Goal: Task Accomplishment & Management: Use online tool/utility

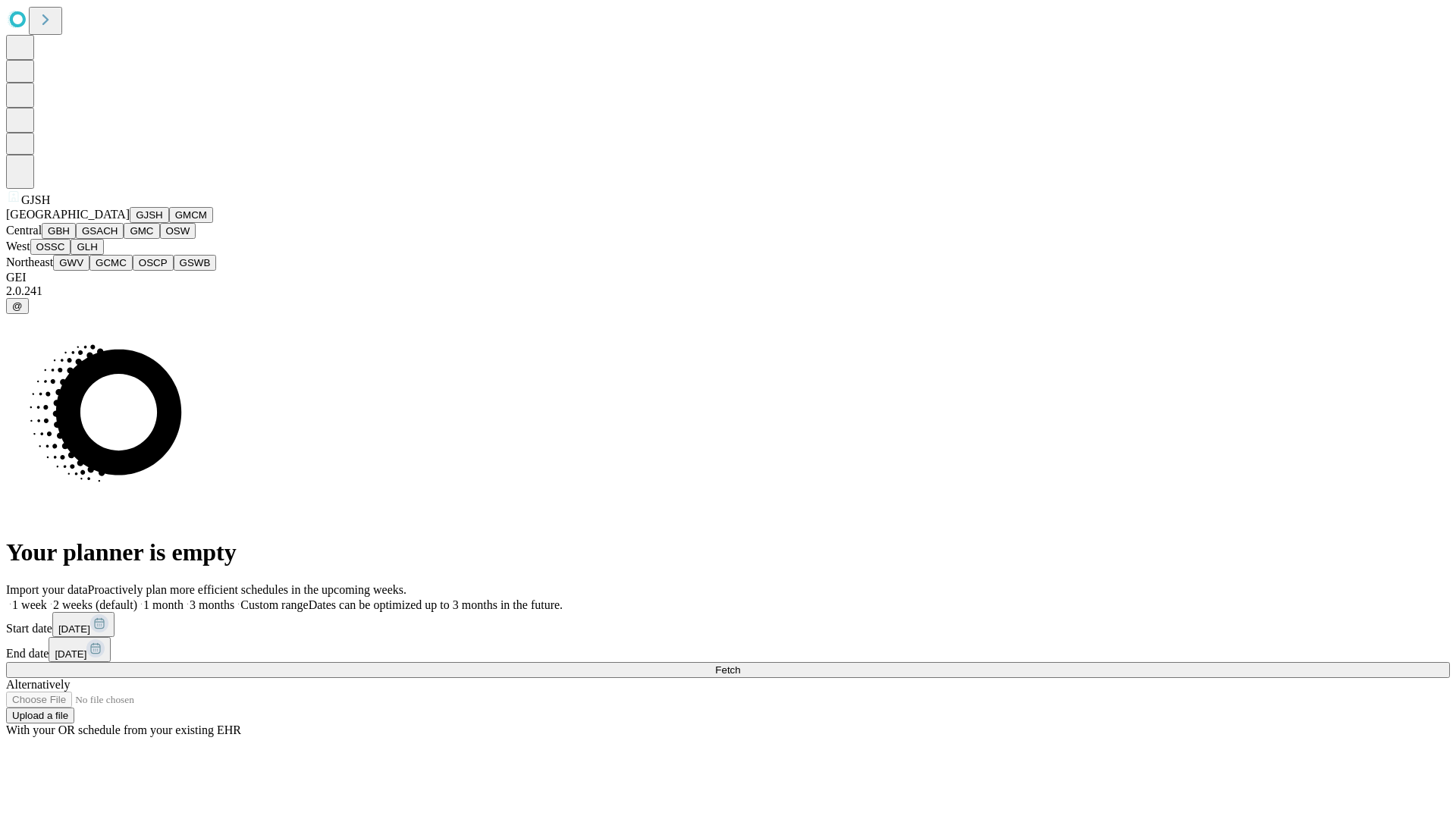
click at [130, 223] on button "GJSH" at bounding box center [149, 215] width 39 height 16
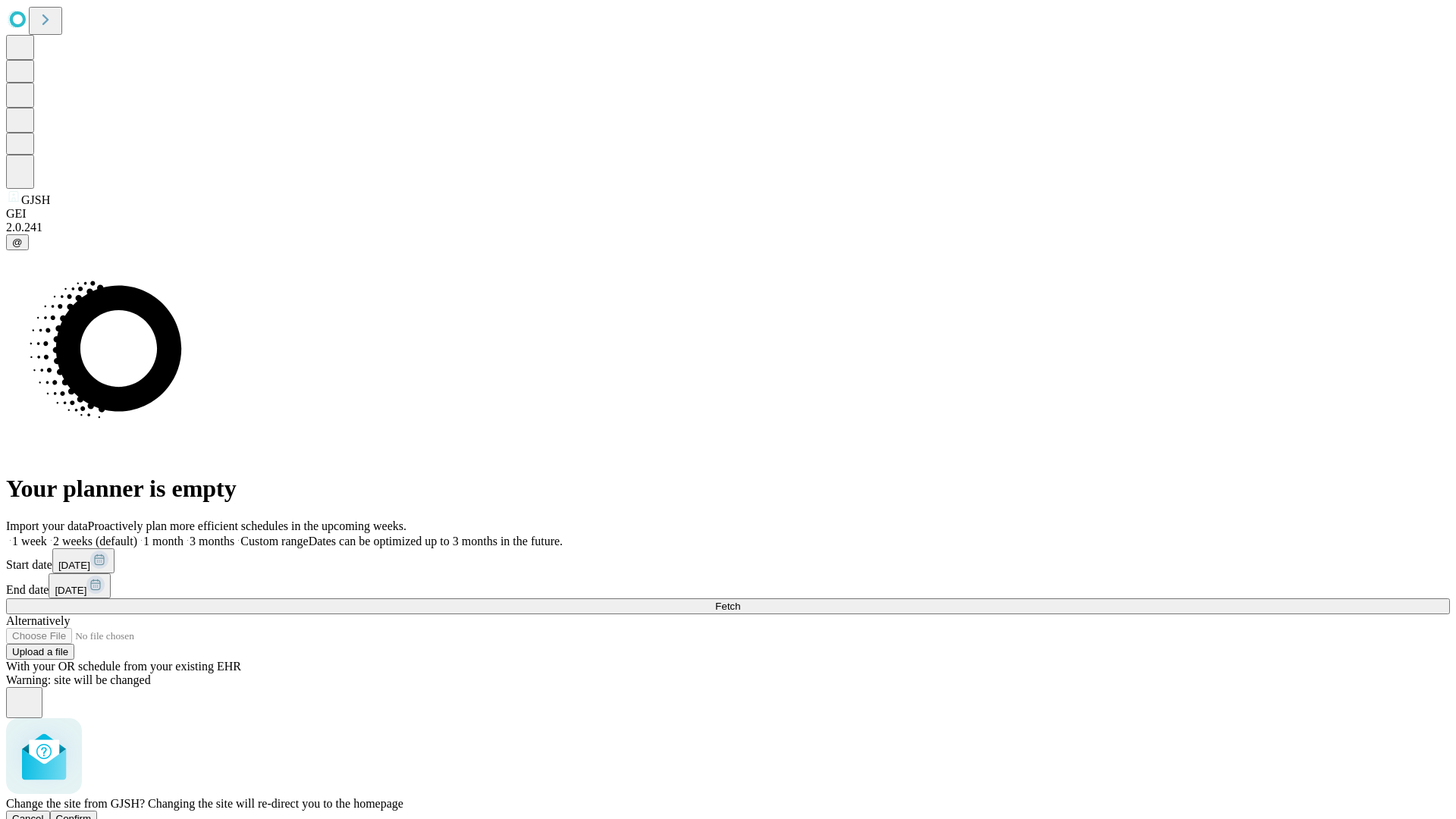
click at [92, 814] on span "Confirm" at bounding box center [74, 819] width 35 height 12
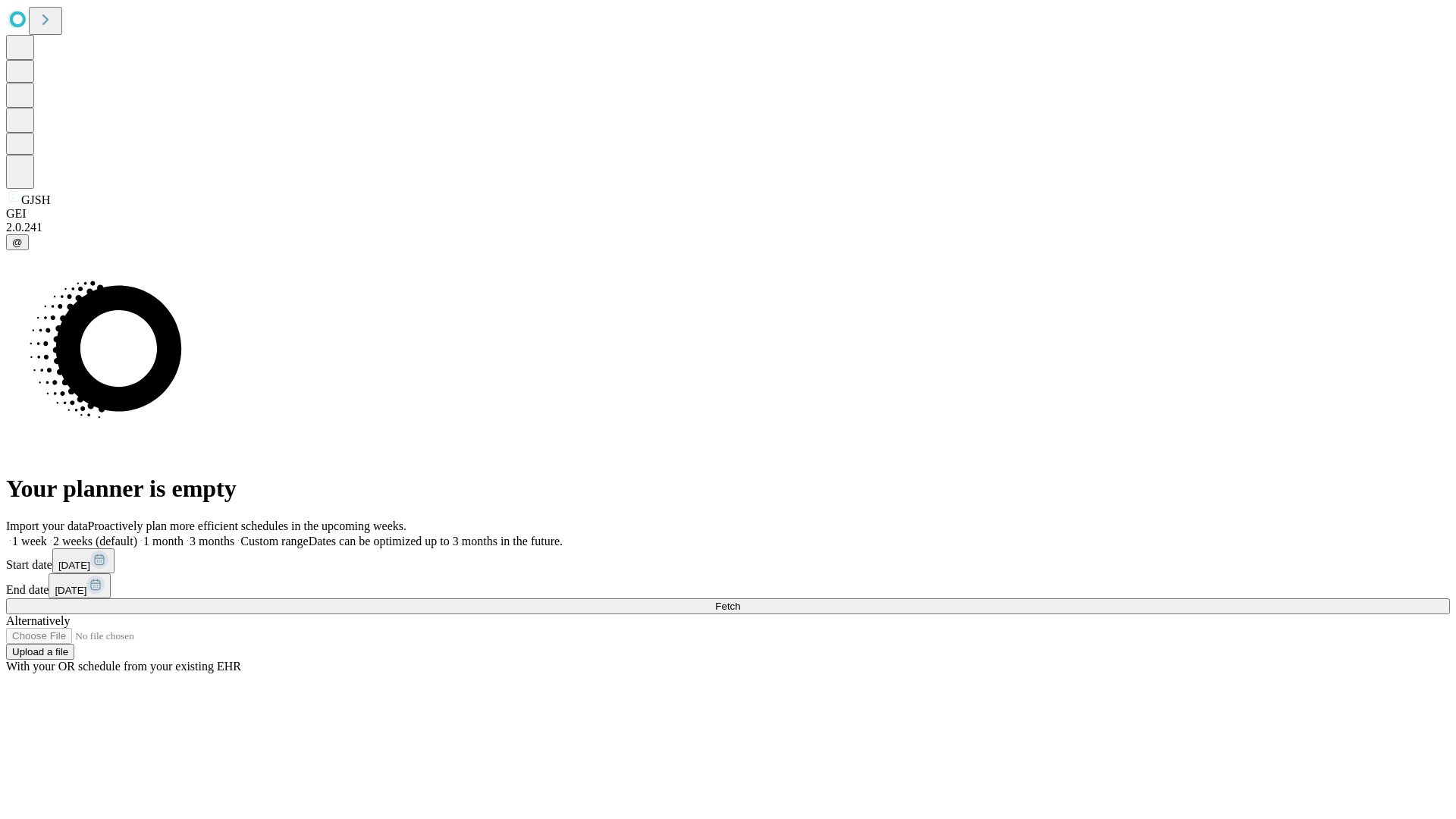
click at [137, 535] on label "2 weeks (default)" at bounding box center [92, 541] width 90 height 13
click at [740, 601] on span "Fetch" at bounding box center [728, 606] width 25 height 12
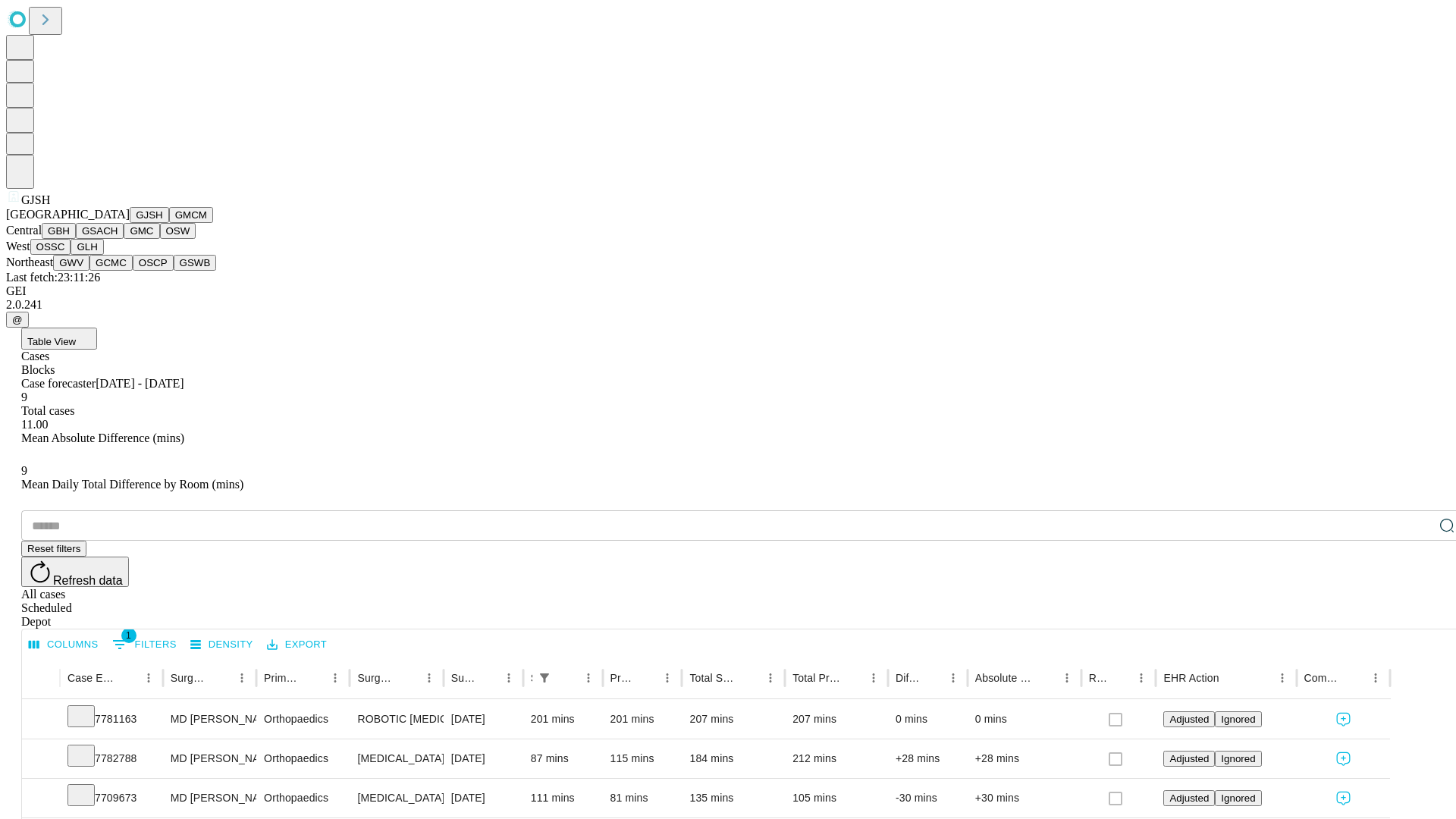
click at [169, 223] on button "GMCM" at bounding box center [191, 215] width 44 height 16
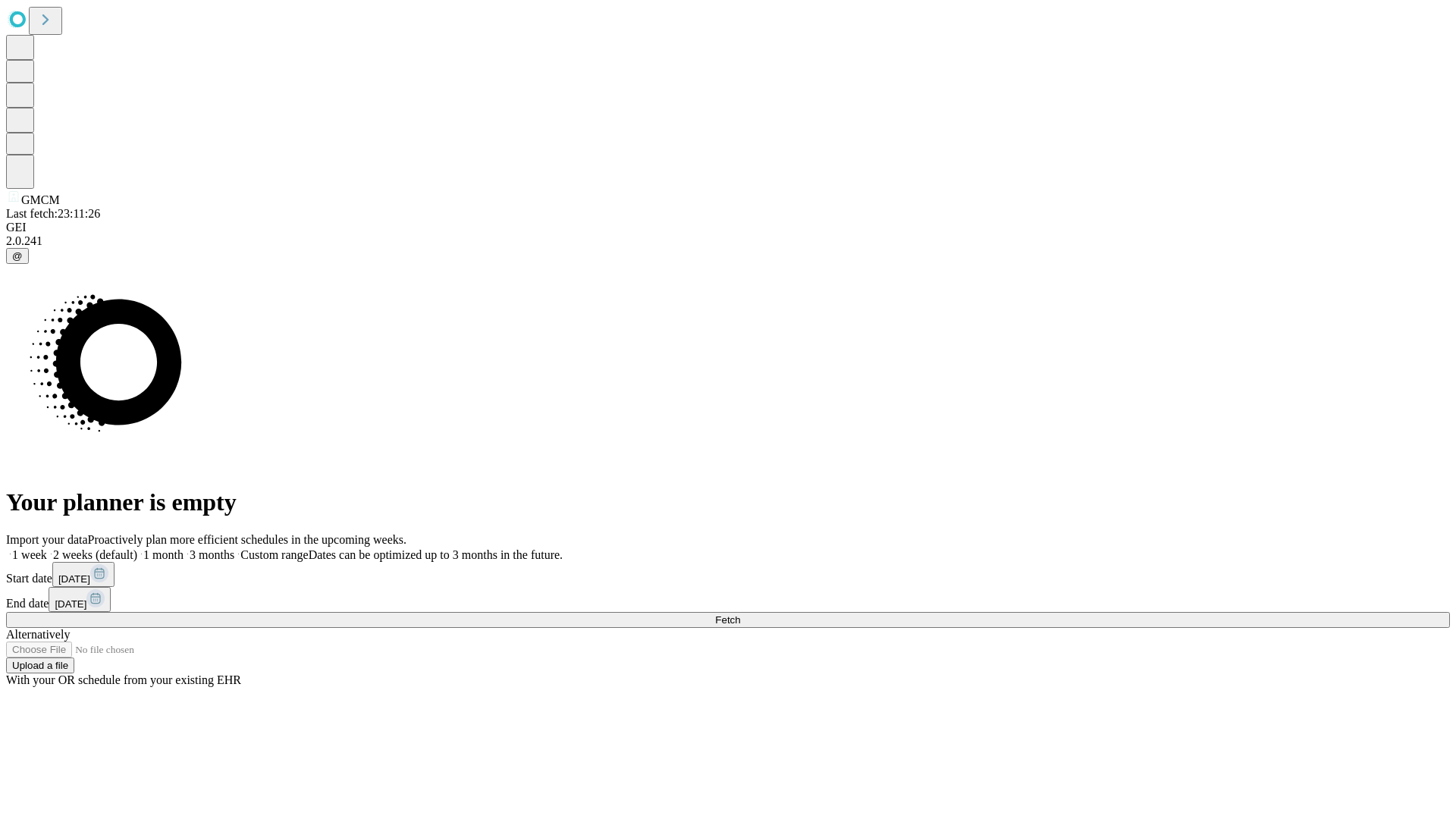
click at [740, 614] on span "Fetch" at bounding box center [728, 620] width 25 height 12
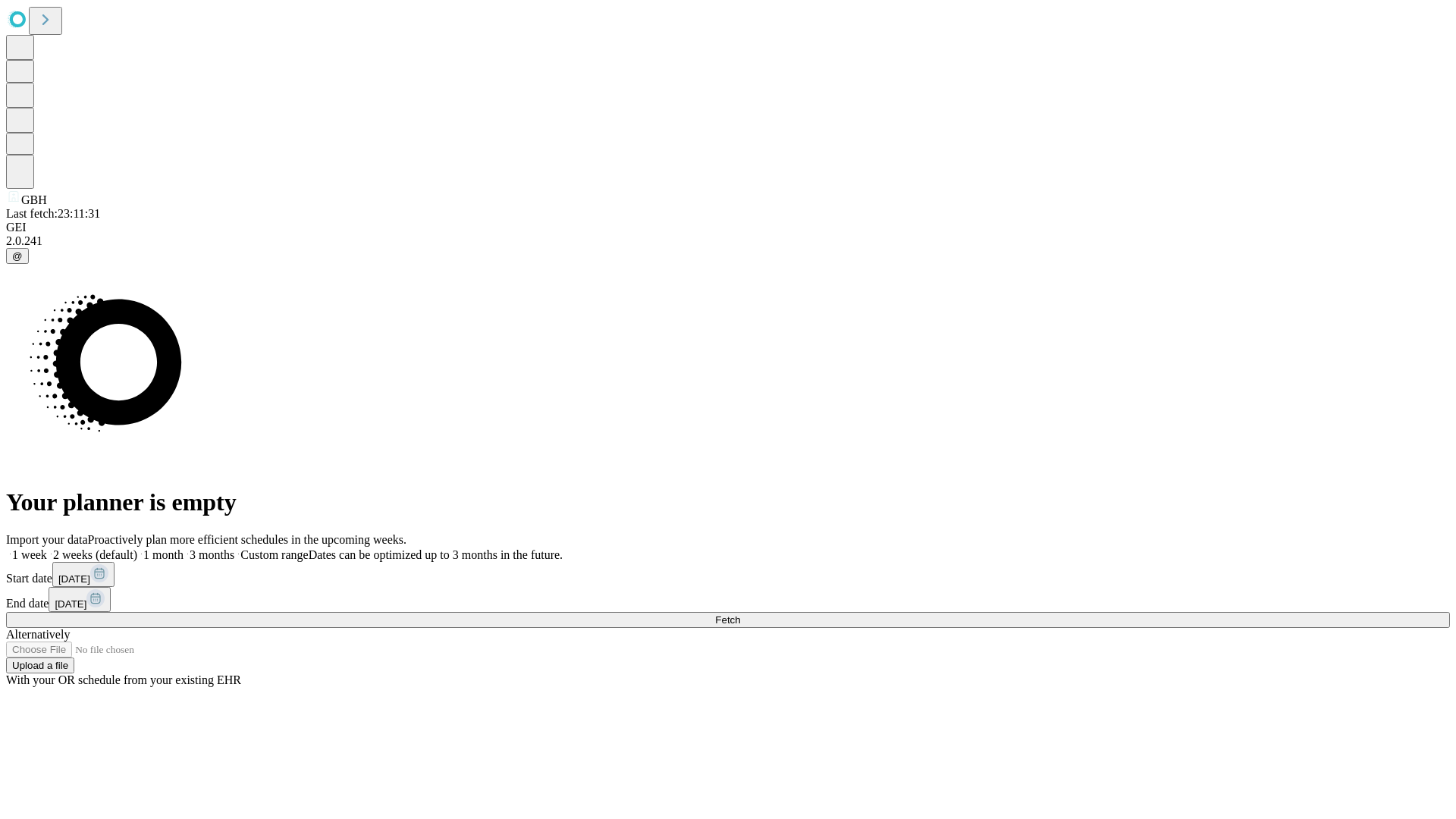
click at [740, 614] on span "Fetch" at bounding box center [728, 620] width 25 height 12
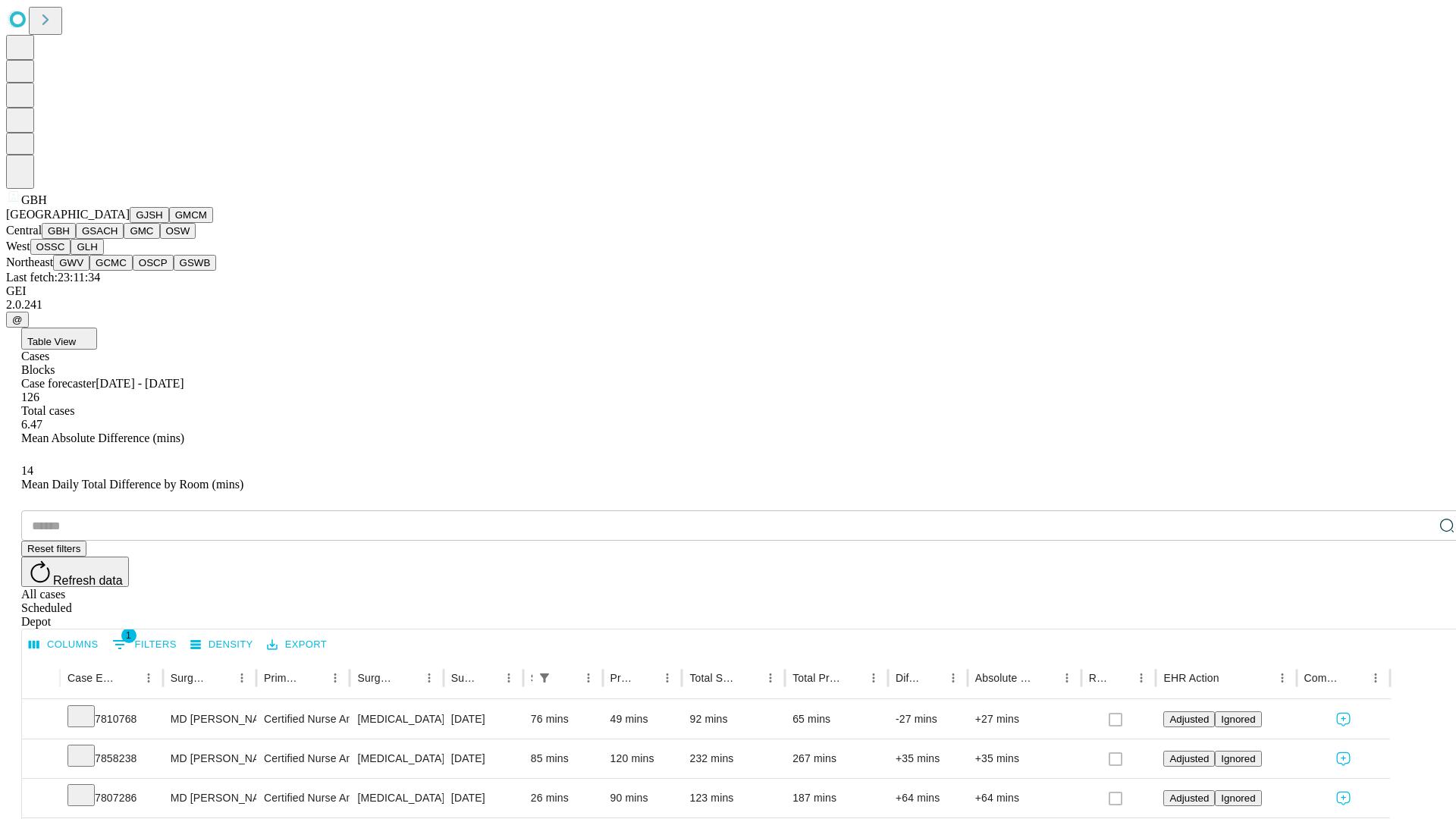
click at [117, 239] on button "GSACH" at bounding box center [100, 231] width 48 height 16
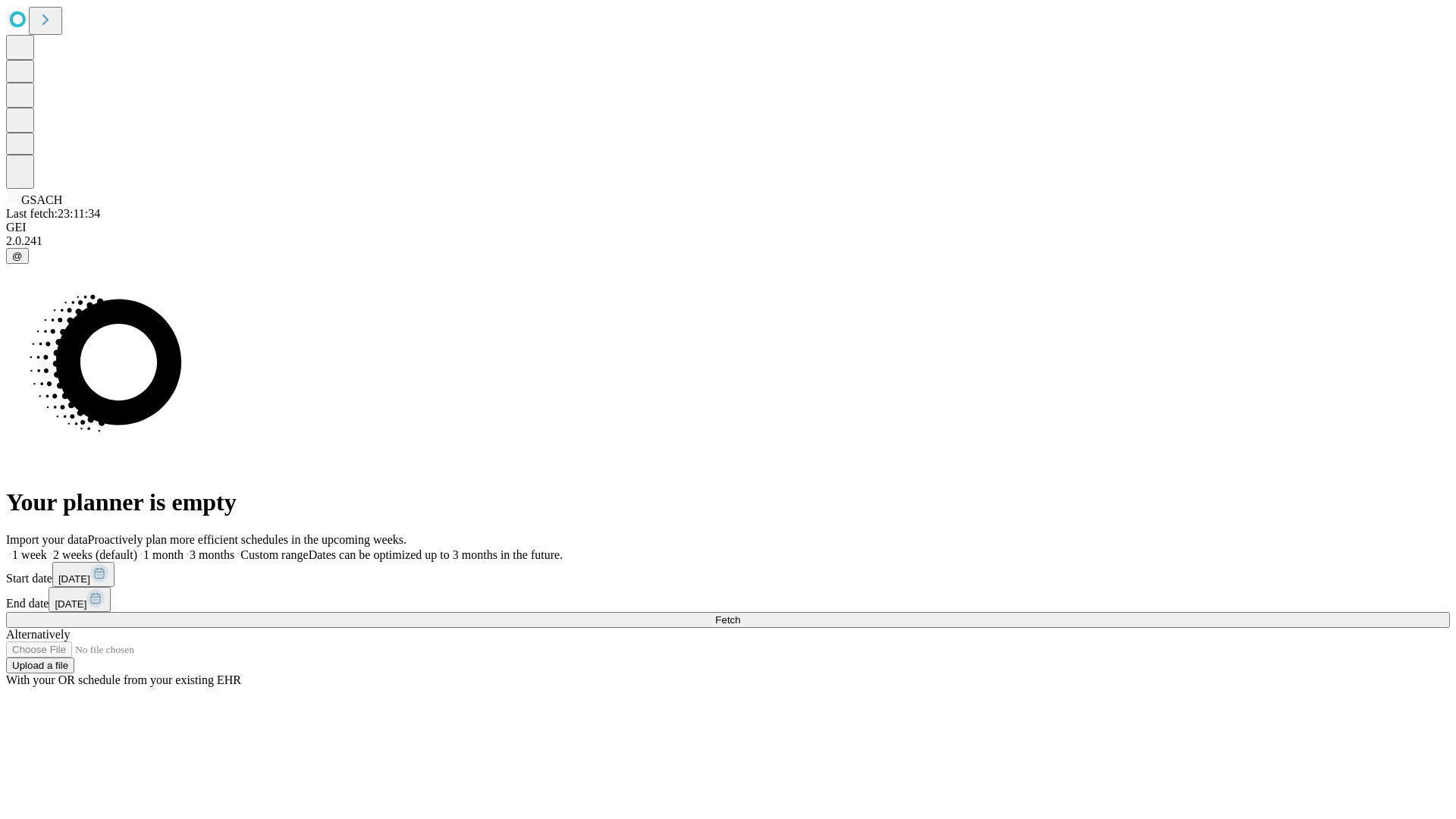
click at [137, 549] on label "2 weeks (default)" at bounding box center [92, 555] width 90 height 13
click at [740, 614] on span "Fetch" at bounding box center [728, 620] width 25 height 12
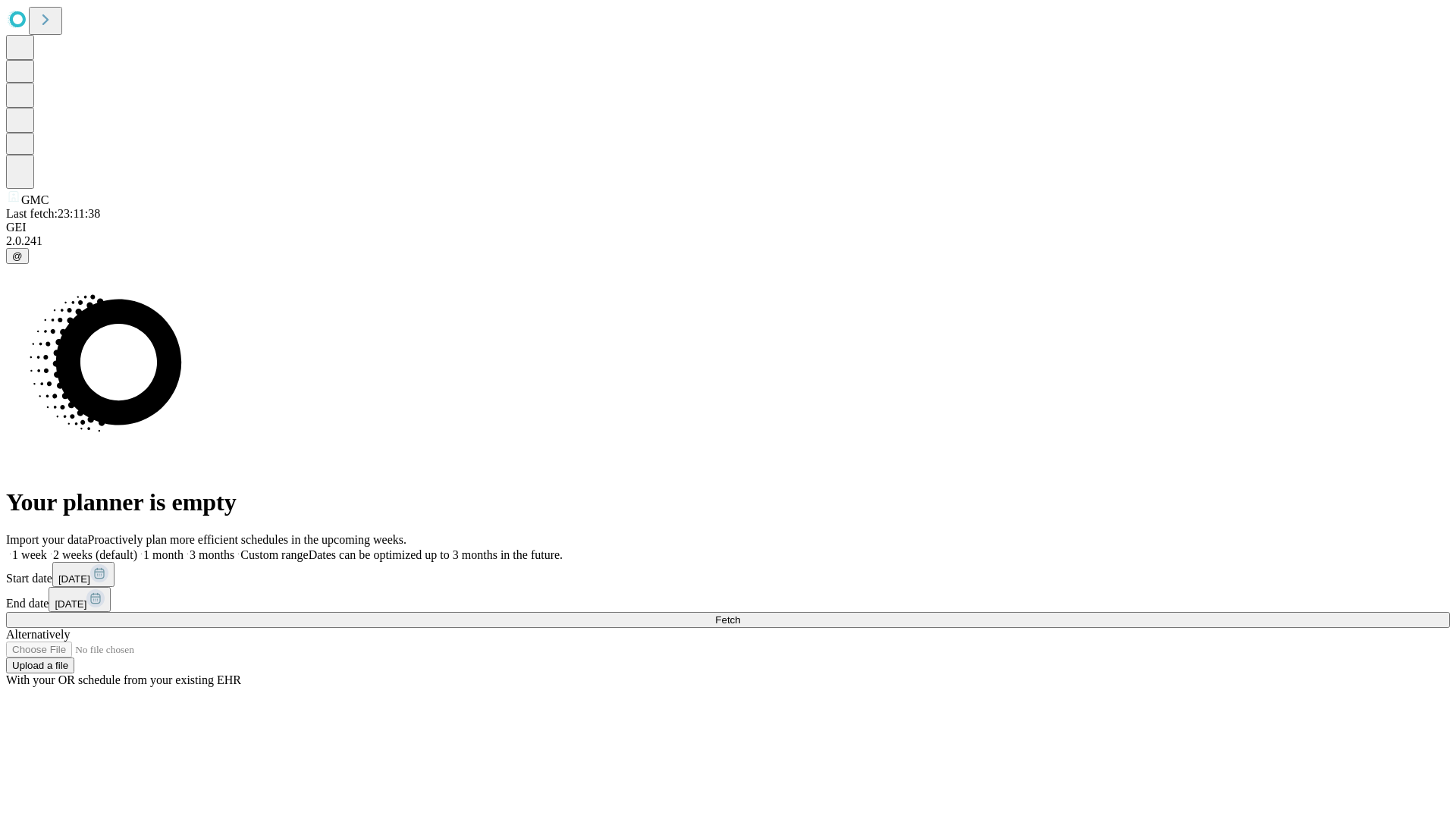
click at [137, 549] on label "2 weeks (default)" at bounding box center [92, 555] width 90 height 13
click at [740, 614] on span "Fetch" at bounding box center [728, 620] width 25 height 12
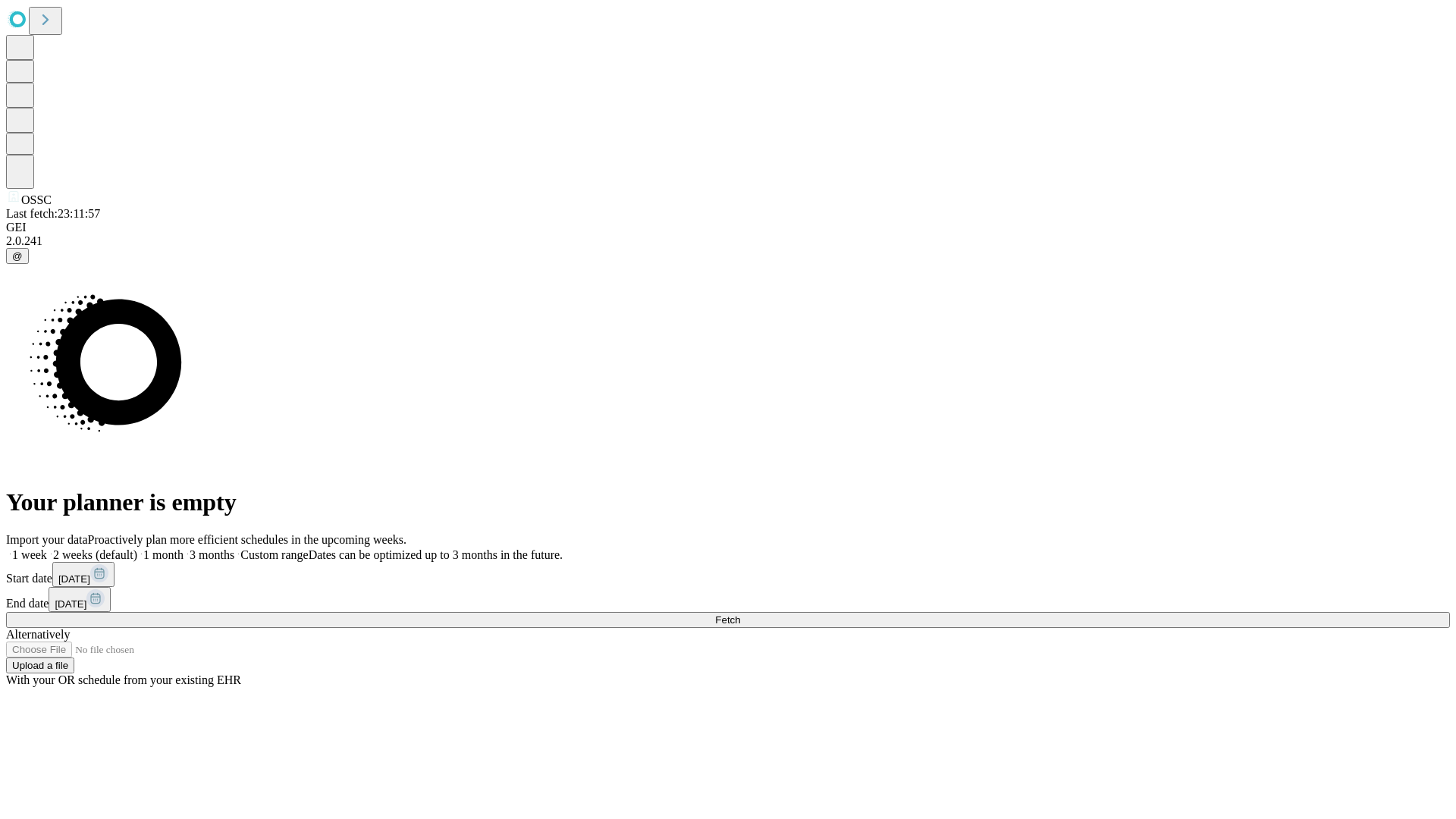
click at [137, 549] on label "2 weeks (default)" at bounding box center [92, 555] width 90 height 13
click at [740, 614] on span "Fetch" at bounding box center [728, 620] width 25 height 12
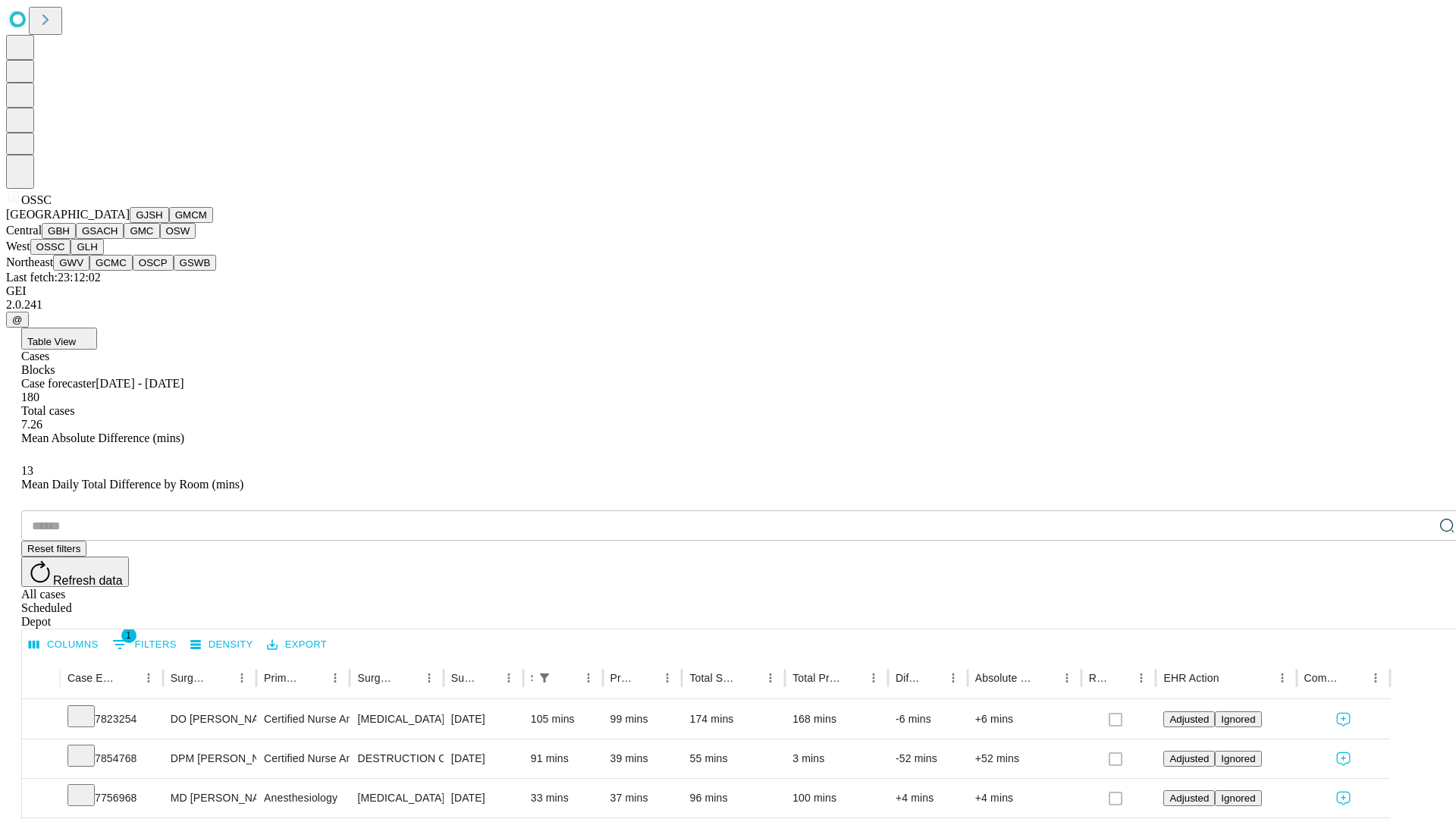
click at [103, 255] on button "GLH" at bounding box center [86, 247] width 32 height 16
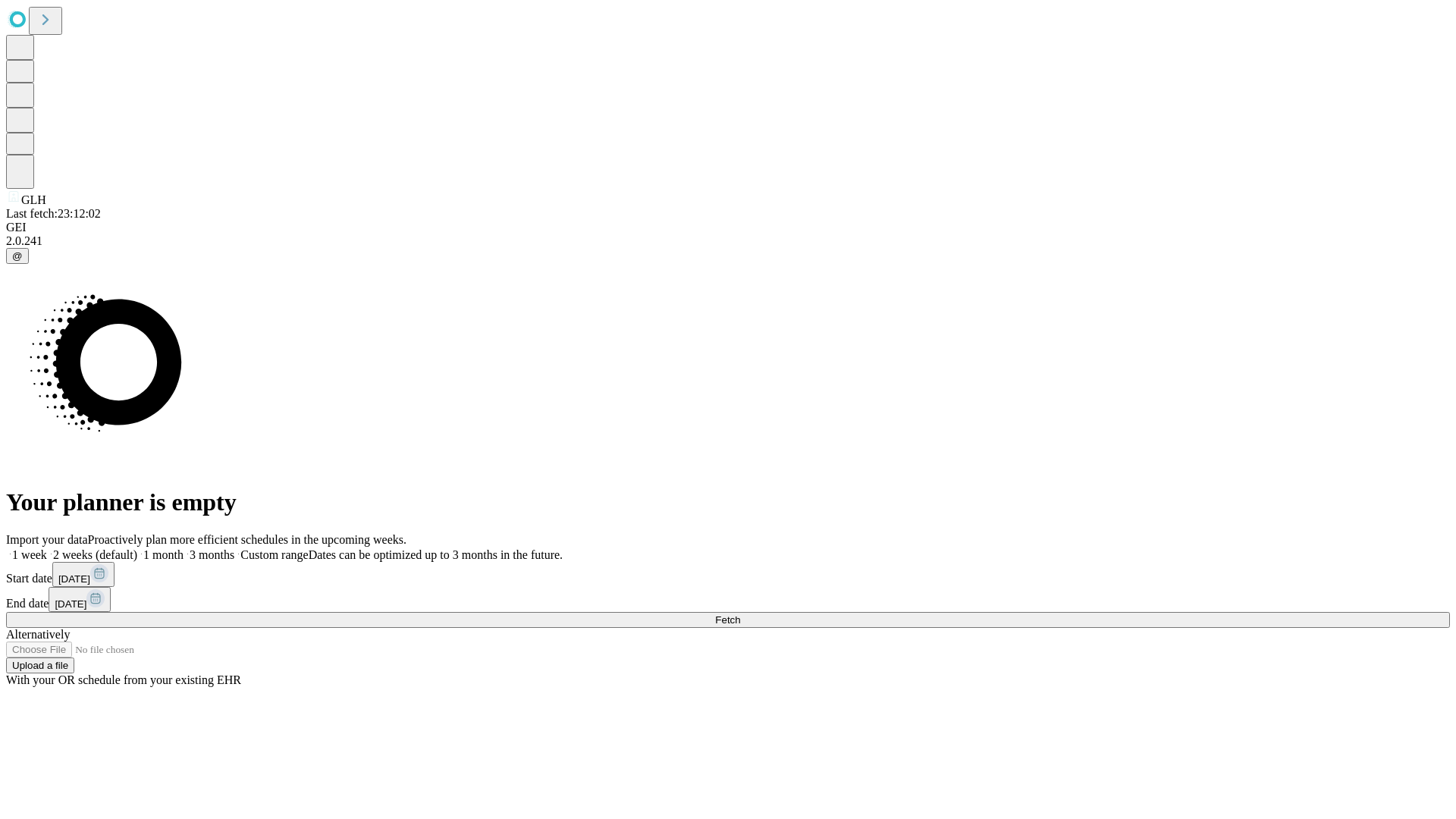
click at [137, 549] on label "2 weeks (default)" at bounding box center [92, 555] width 90 height 13
click at [740, 614] on span "Fetch" at bounding box center [728, 620] width 25 height 12
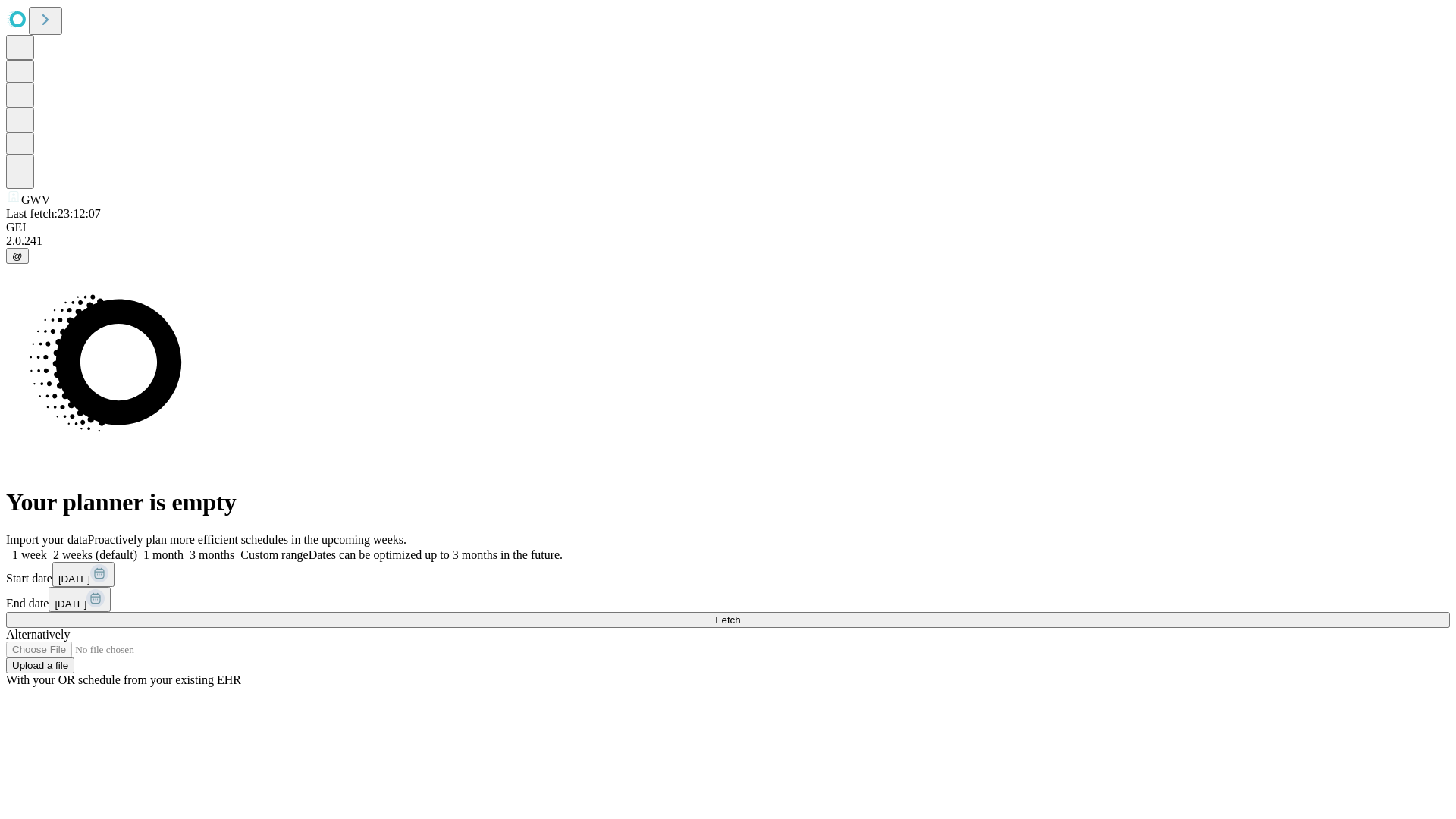
click at [137, 549] on label "2 weeks (default)" at bounding box center [92, 555] width 90 height 13
click at [740, 614] on span "Fetch" at bounding box center [728, 620] width 25 height 12
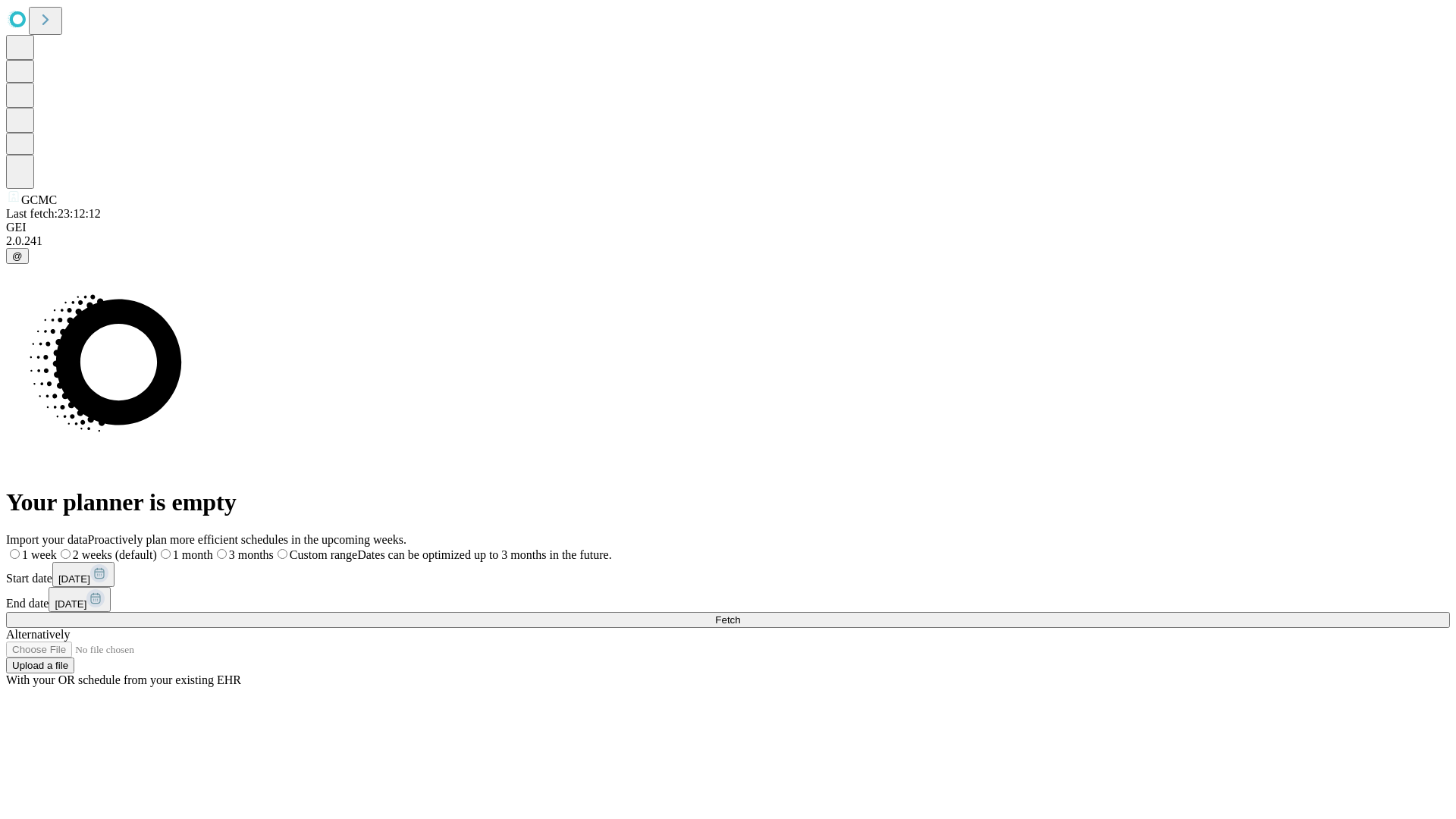
click at [157, 549] on label "2 weeks (default)" at bounding box center [107, 555] width 100 height 13
click at [740, 614] on span "Fetch" at bounding box center [728, 620] width 25 height 12
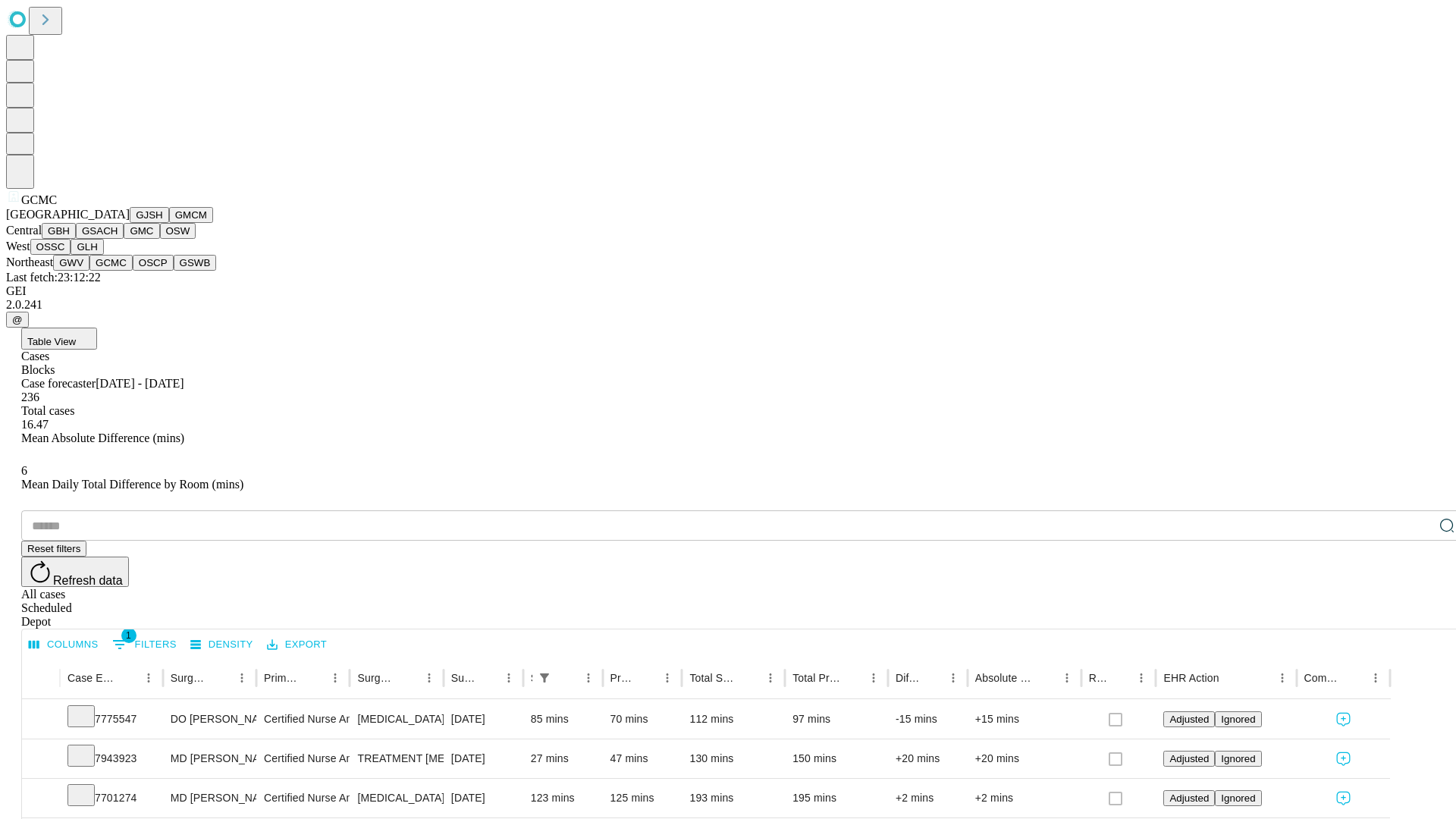
click at [133, 271] on button "OSCP" at bounding box center [153, 262] width 41 height 16
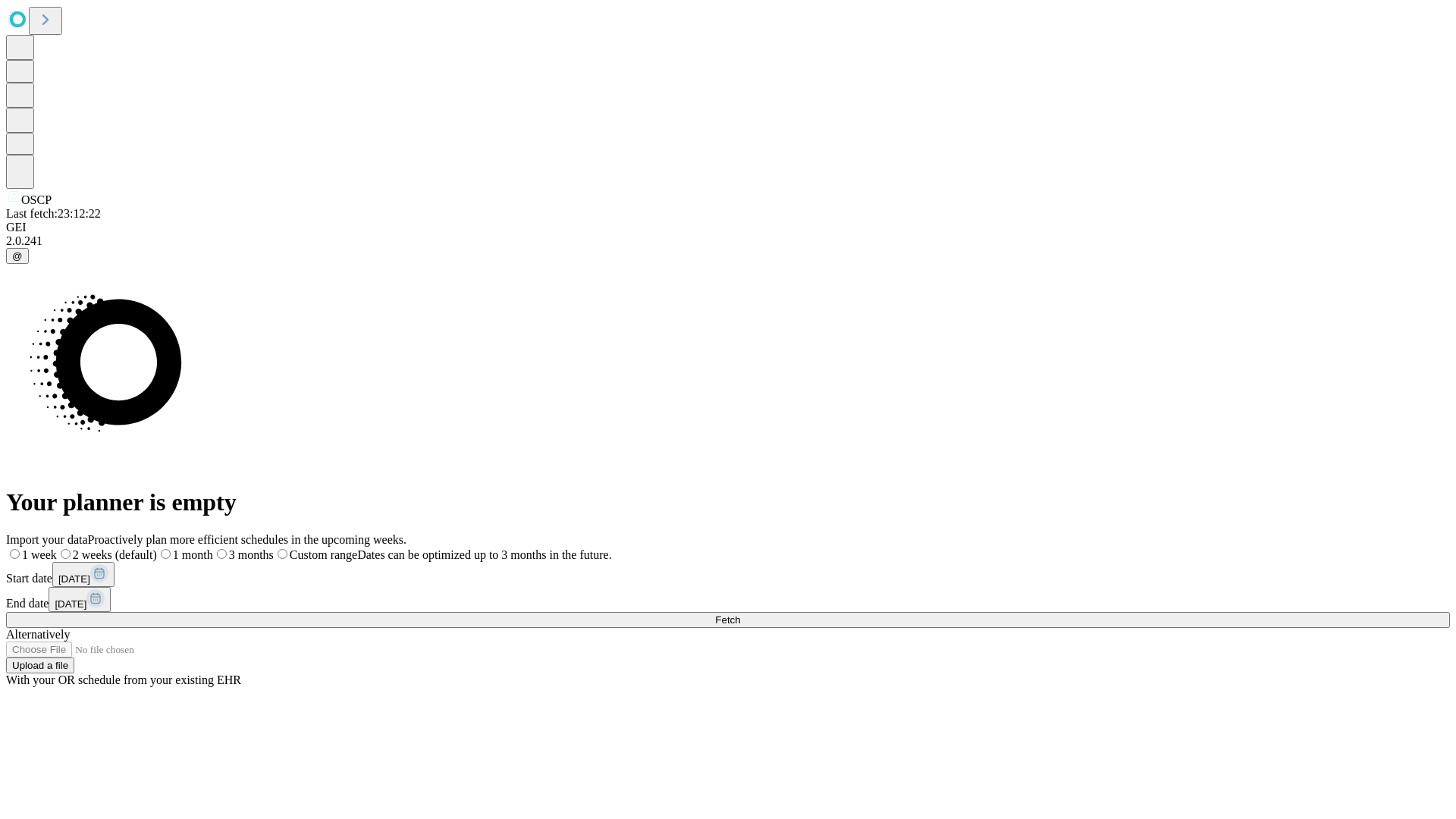
click at [157, 549] on label "2 weeks (default)" at bounding box center [107, 555] width 100 height 13
click at [740, 614] on span "Fetch" at bounding box center [728, 620] width 25 height 12
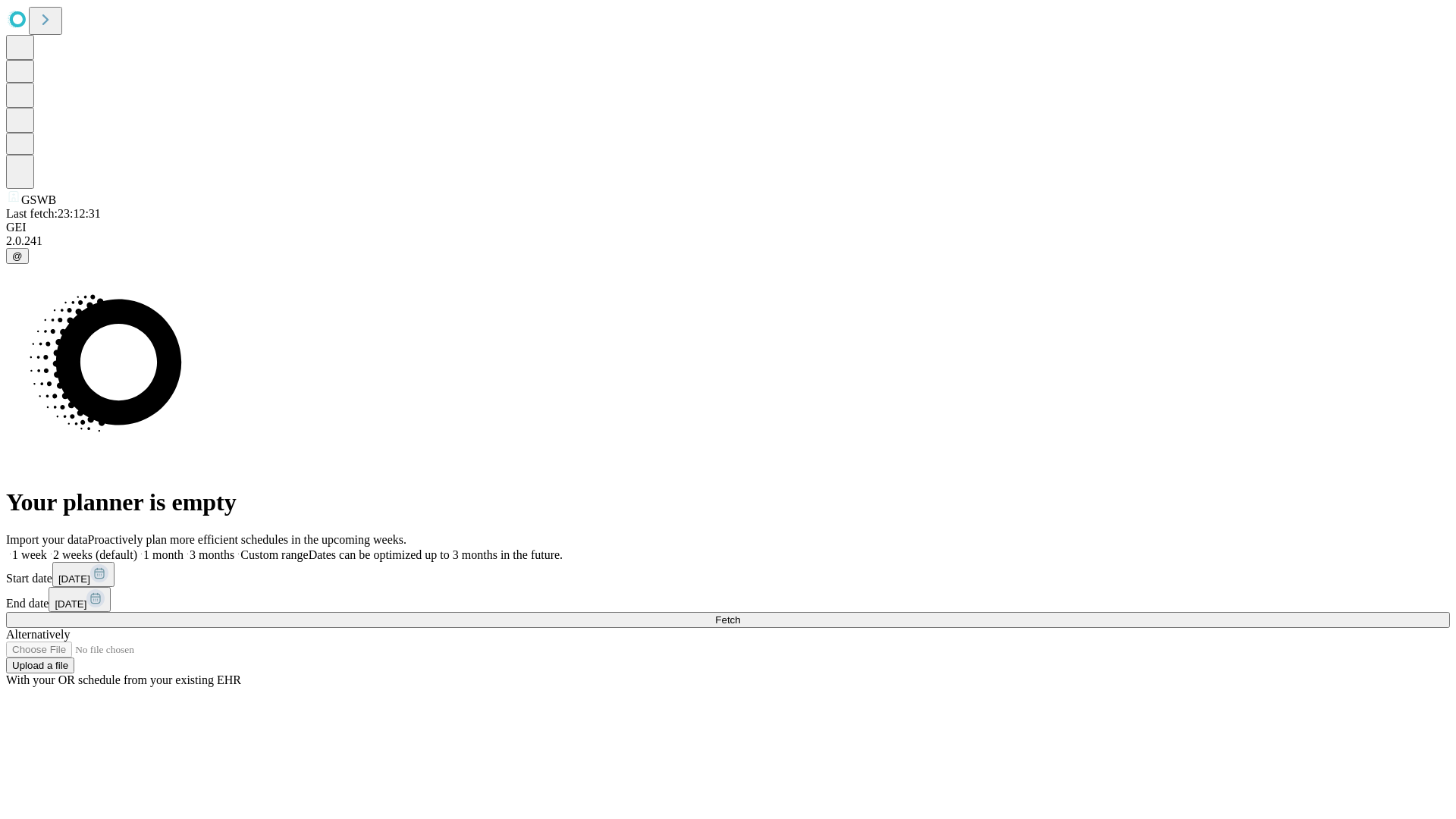
click at [137, 549] on label "2 weeks (default)" at bounding box center [92, 555] width 90 height 13
click at [740, 614] on span "Fetch" at bounding box center [728, 620] width 25 height 12
